Goal: Find specific page/section: Find specific page/section

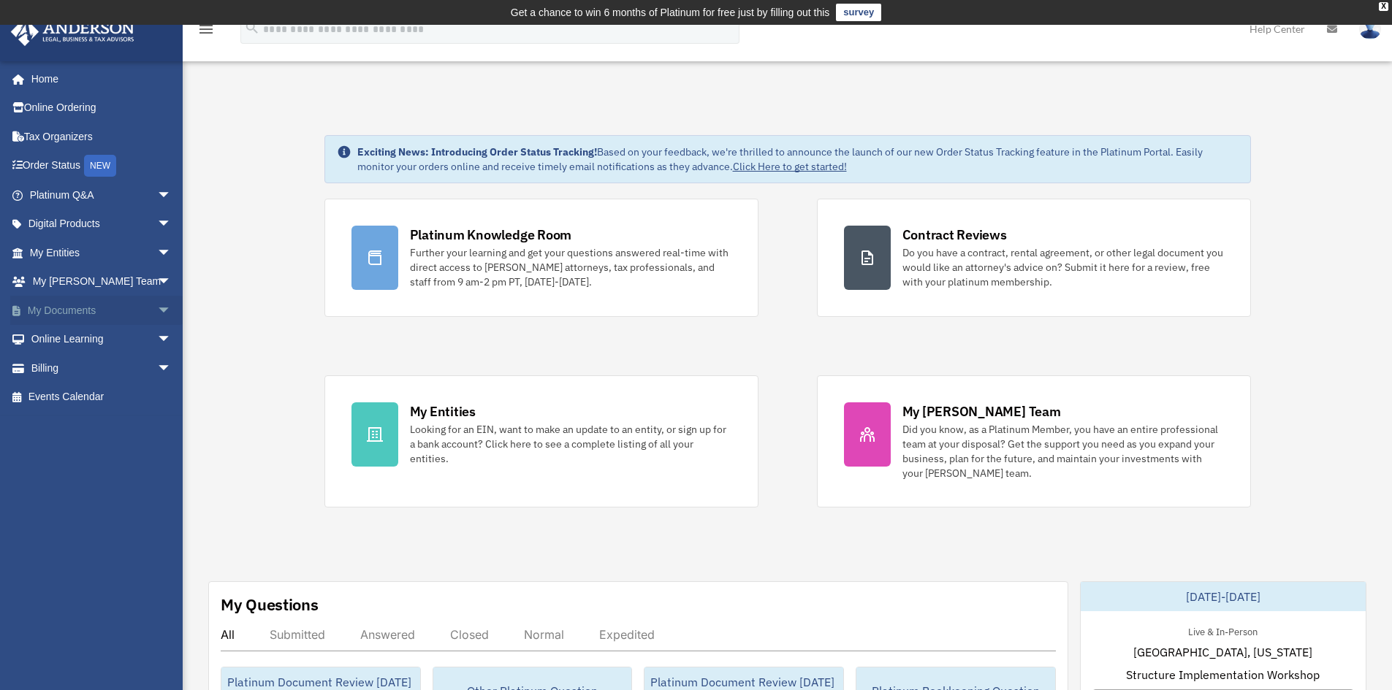
click at [158, 307] on span "arrow_drop_down" at bounding box center [171, 311] width 29 height 30
click at [64, 364] on link "Meeting Minutes" at bounding box center [106, 368] width 173 height 29
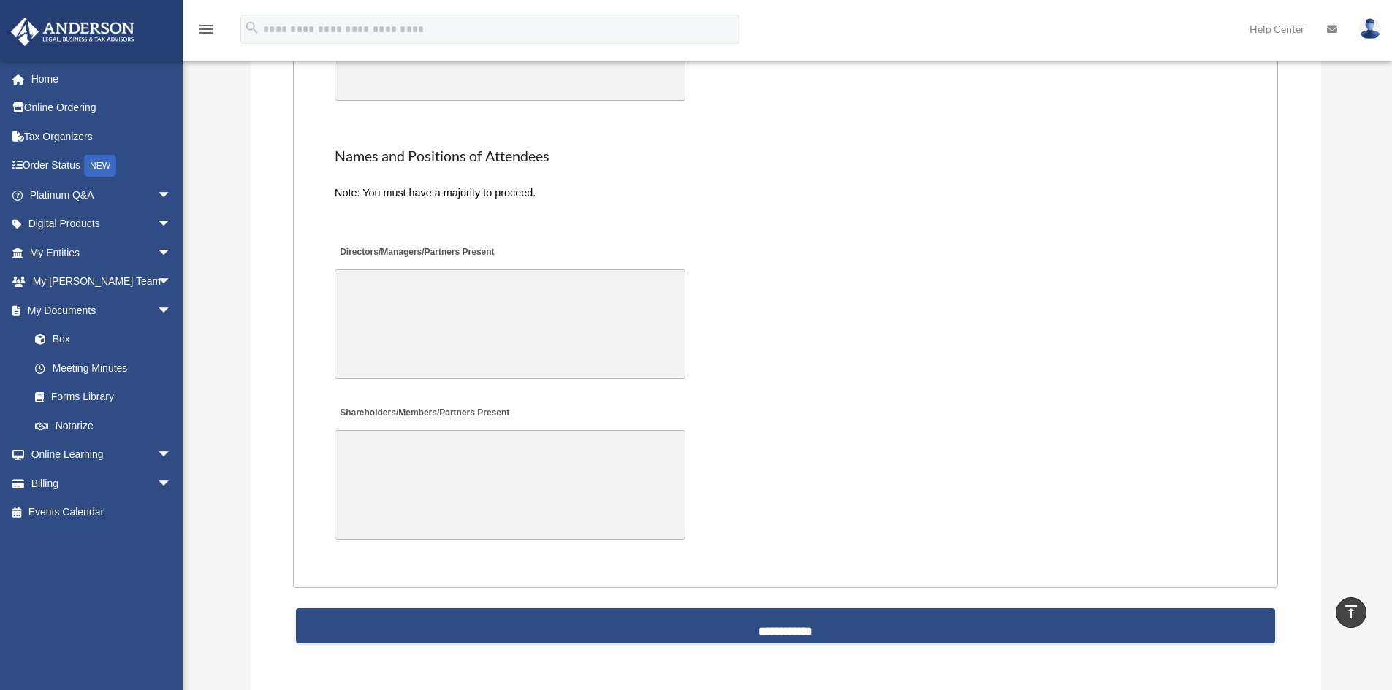
scroll to position [3579, 0]
